Goal: Task Accomplishment & Management: Manage account settings

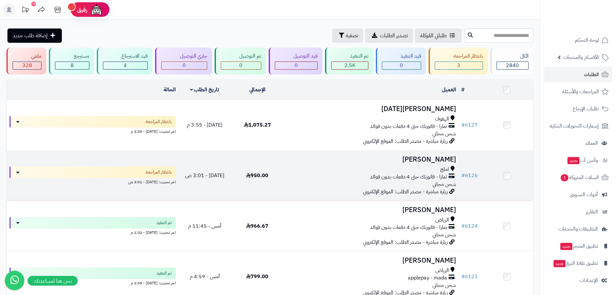
click at [419, 156] on h3 "ناصر العطوي" at bounding box center [371, 159] width 170 height 7
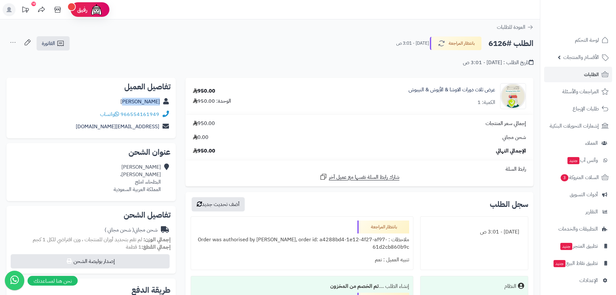
drag, startPoint x: 128, startPoint y: 105, endPoint x: 160, endPoint y: 106, distance: 32.7
click at [160, 106] on div "[PERSON_NAME]" at bounding box center [91, 101] width 159 height 13
copy link "[PERSON_NAME]"
click at [585, 72] on span "الطلبات" at bounding box center [591, 74] width 15 height 9
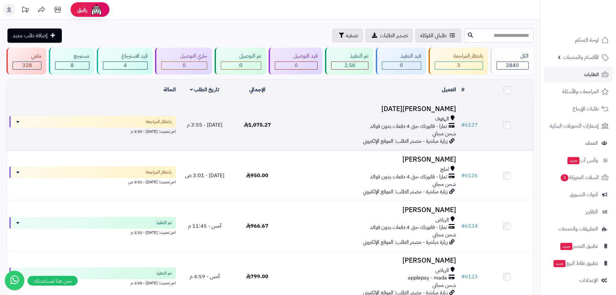
click at [431, 110] on h3 "عماد الخميس" at bounding box center [371, 108] width 170 height 7
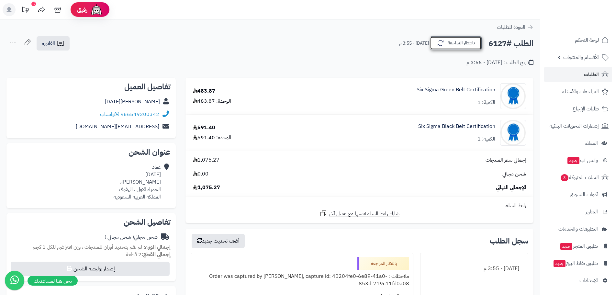
click at [469, 43] on button "بانتظار المراجعة" at bounding box center [456, 43] width 52 height 14
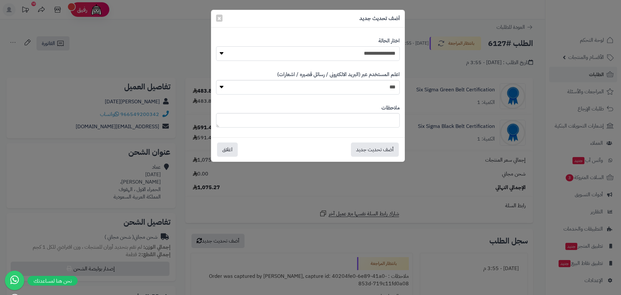
drag, startPoint x: 392, startPoint y: 52, endPoint x: 391, endPoint y: 59, distance: 6.5
click at [392, 53] on select "**********" at bounding box center [308, 53] width 184 height 15
select select "*"
click at [216, 46] on select "**********" at bounding box center [308, 53] width 184 height 15
click at [372, 149] on button "أضف تحديث جديد" at bounding box center [375, 149] width 48 height 14
